Goal: Task Accomplishment & Management: Complete application form

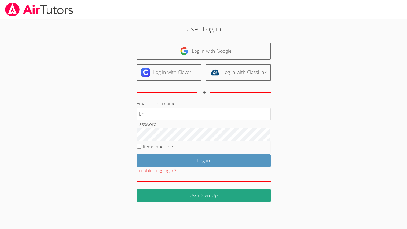
type input "bn"
click at [223, 173] on div "Trouble Logging In?" at bounding box center [204, 171] width 134 height 8
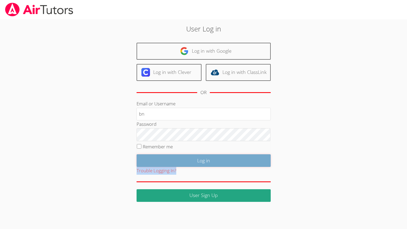
click at [214, 157] on input "Log in" at bounding box center [204, 160] width 134 height 13
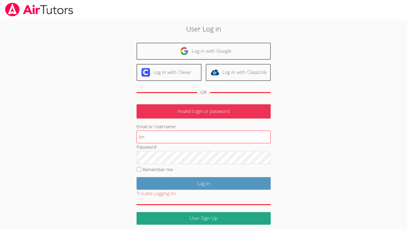
click at [149, 132] on input "bn" at bounding box center [204, 136] width 134 height 13
type input "b"
click at [229, 228] on body "User Log in Log in with Google Log in with Clever Log in with ClassLink OR Inva…" at bounding box center [203, 114] width 407 height 229
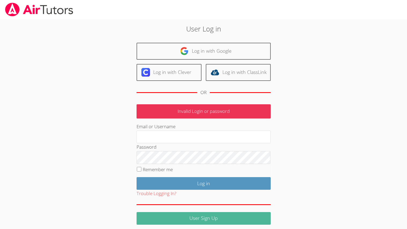
click at [231, 214] on link "User Sign Up" at bounding box center [204, 218] width 134 height 13
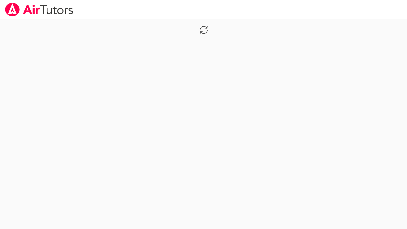
click at [229, 219] on body at bounding box center [203, 114] width 407 height 229
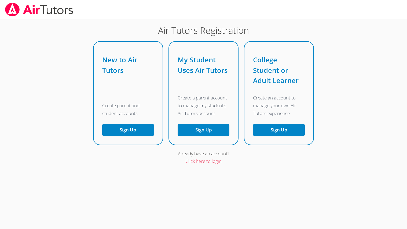
click at [229, 219] on body "Air Tutors Registration New to Air Tutors Create parent and student accounts Si…" at bounding box center [203, 114] width 407 height 229
drag, startPoint x: 231, startPoint y: 215, endPoint x: 233, endPoint y: 228, distance: 13.7
drag, startPoint x: 229, startPoint y: 186, endPoint x: 227, endPoint y: 216, distance: 30.6
click at [227, 216] on body "Air Tutors Registration New to Air Tutors Create parent and student accounts Si…" at bounding box center [203, 114] width 407 height 229
